Goal: Information Seeking & Learning: Learn about a topic

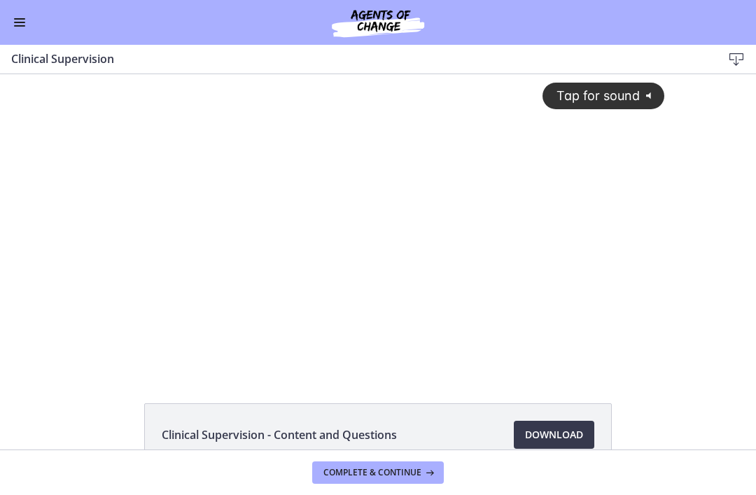
click at [26, 20] on button "Enable menu" at bounding box center [19, 22] width 17 height 17
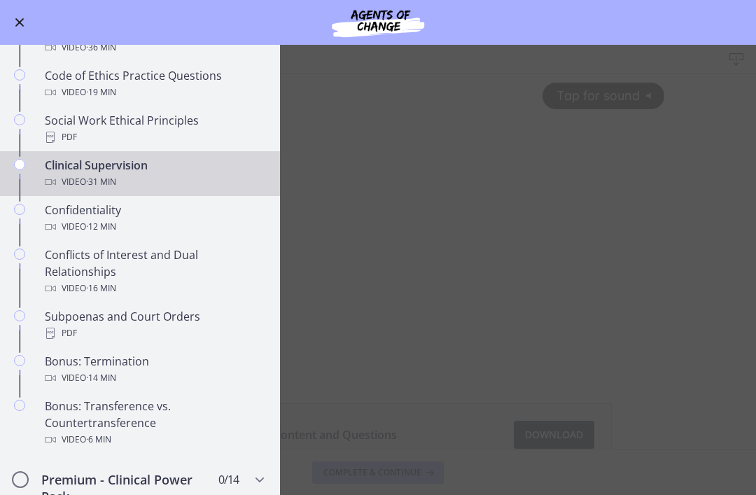
scroll to position [609, 0]
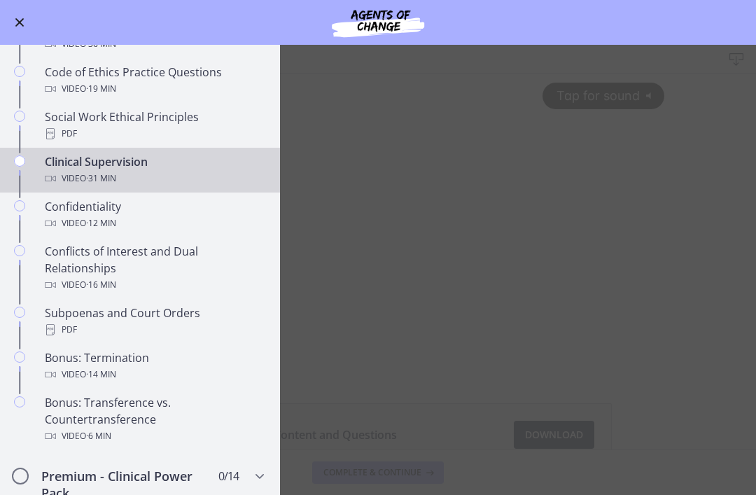
click at [728, 159] on main "Clinical Supervision Download Enable fullscreen Clinical Supervision - Content …" at bounding box center [378, 270] width 756 height 450
click at [690, 229] on main "Clinical Supervision Download Enable fullscreen Clinical Supervision - Content …" at bounding box center [378, 270] width 756 height 450
click at [65, 161] on div "Clinical Supervision Video · 31 min" at bounding box center [154, 170] width 219 height 34
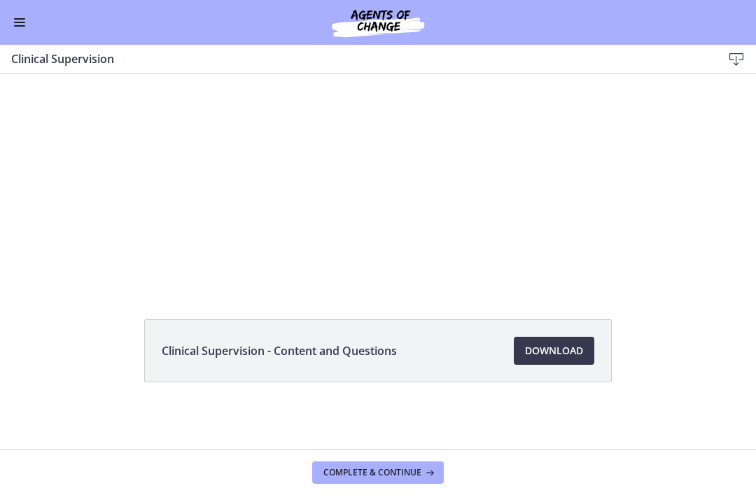
scroll to position [84, 0]
click at [569, 349] on span "Download Opens in a new window" at bounding box center [554, 350] width 58 height 17
click at [20, 23] on button "Enable menu" at bounding box center [19, 22] width 17 height 17
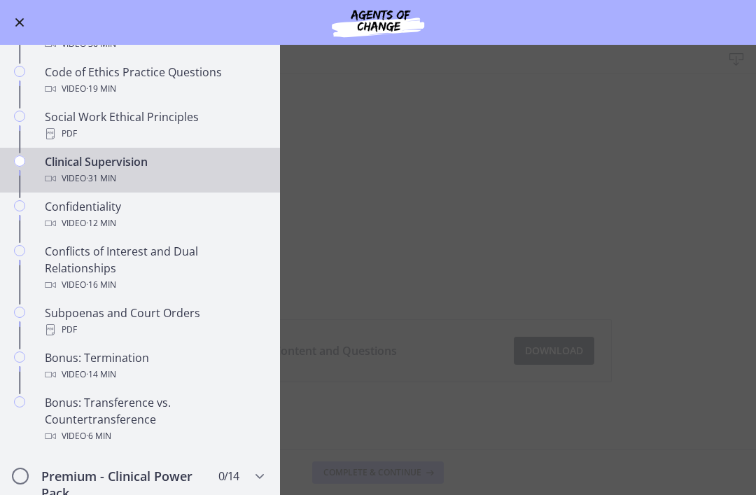
click at [60, 218] on div "Video · 12 min" at bounding box center [154, 223] width 219 height 17
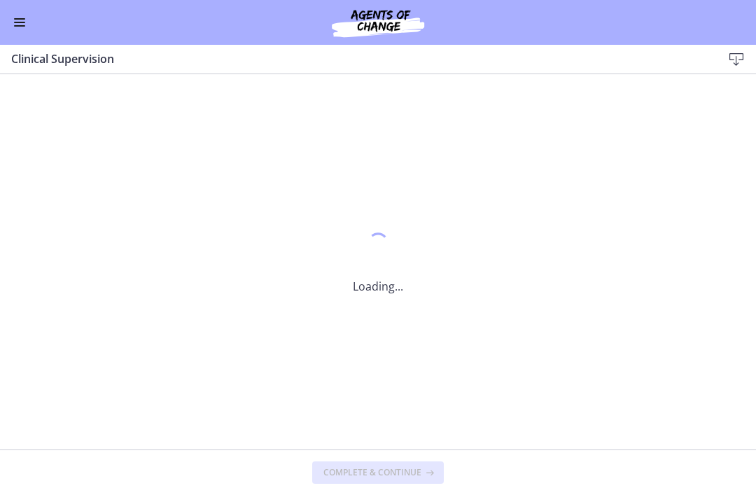
scroll to position [0, 0]
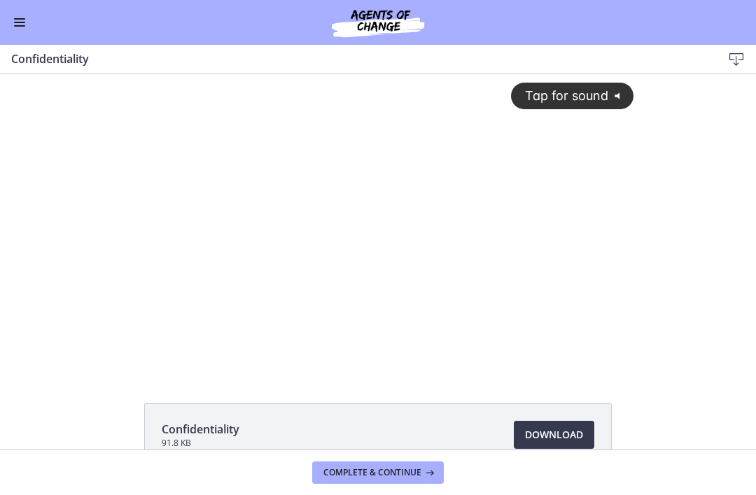
click at [564, 435] on span "Download Opens in a new window" at bounding box center [554, 435] width 58 height 17
click at [20, 24] on button "Enable menu" at bounding box center [19, 22] width 17 height 17
